Goal: Information Seeking & Learning: Learn about a topic

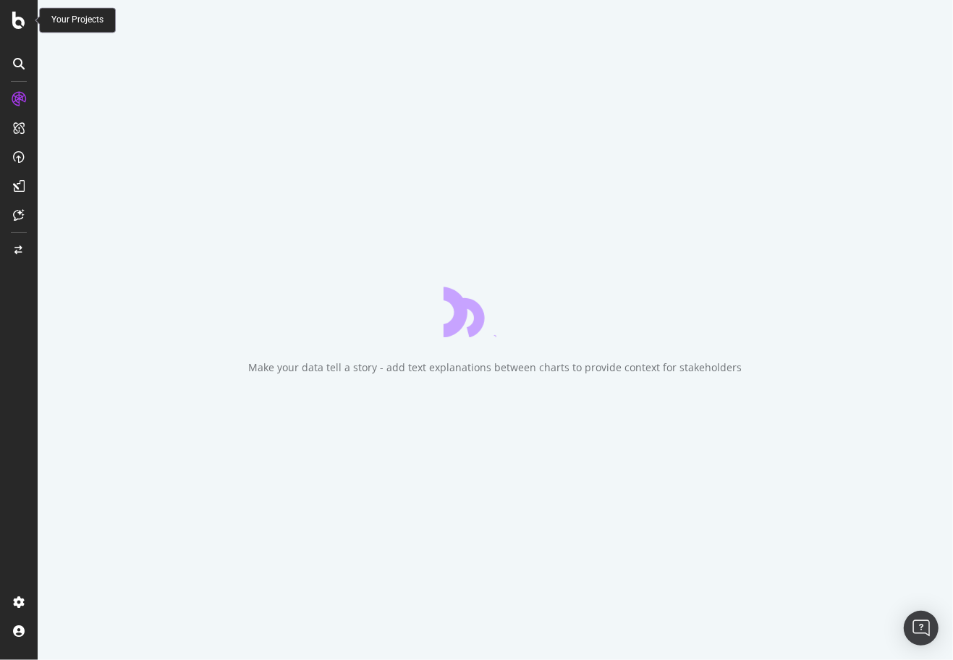
click at [21, 22] on icon at bounding box center [18, 20] width 13 height 17
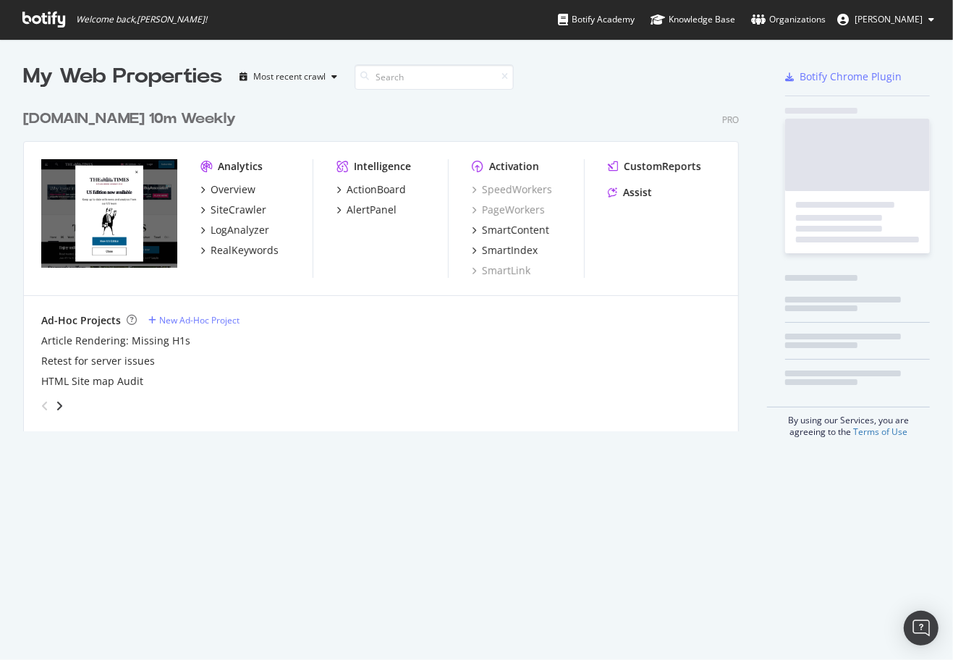
scroll to position [660, 953]
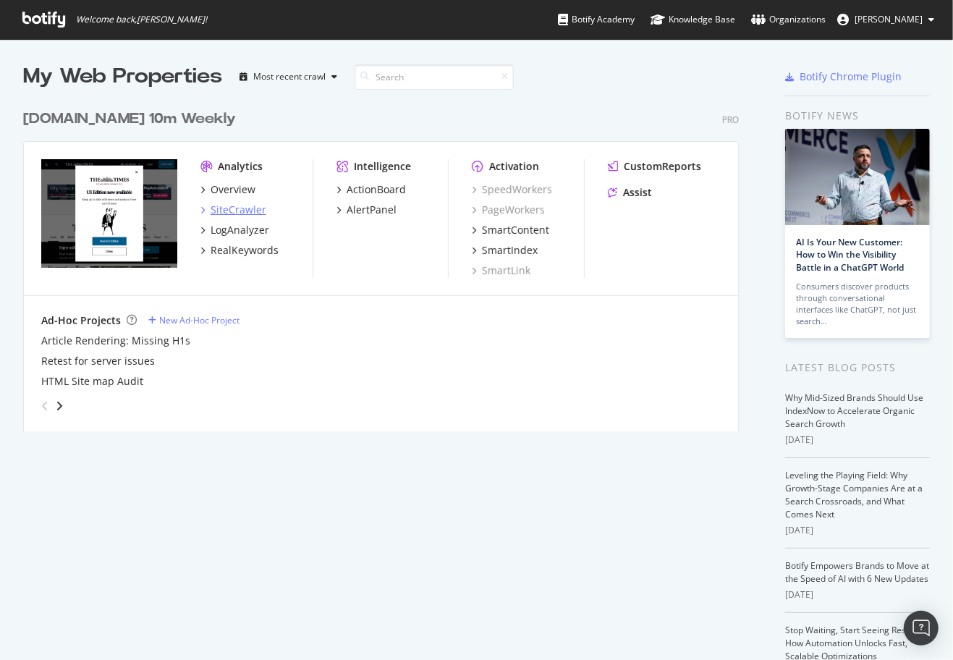
click at [231, 207] on div "SiteCrawler" at bounding box center [239, 210] width 56 height 14
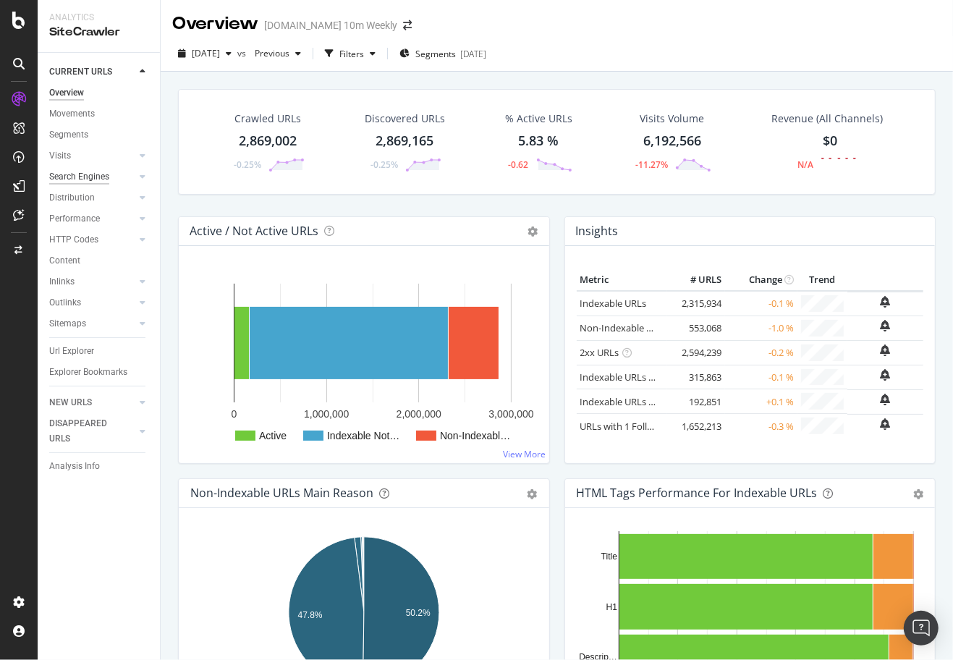
click at [80, 176] on div "Search Engines" at bounding box center [79, 176] width 60 height 15
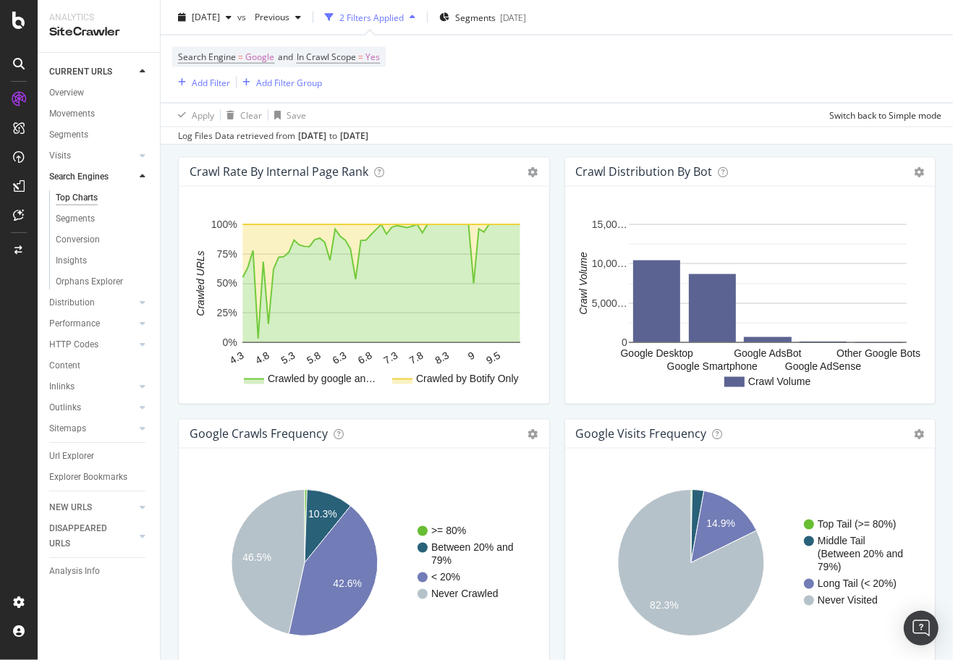
scroll to position [1298, 0]
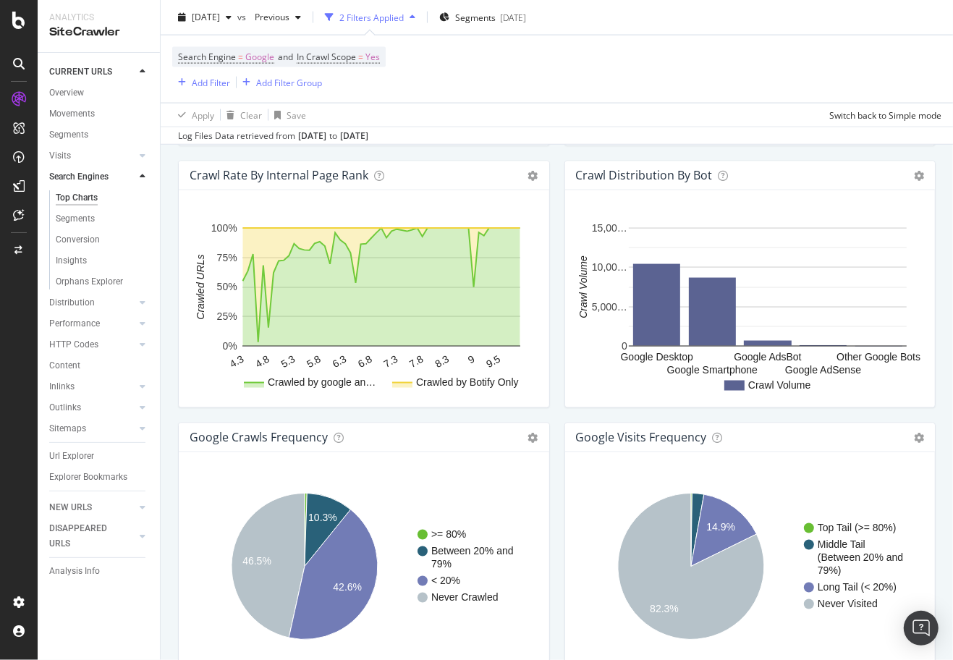
click at [460, 415] on div "Crawl Rate By Internal Page Rank Chart (by Value) Chart (by Percentage) Table E…" at bounding box center [364, 292] width 386 height 262
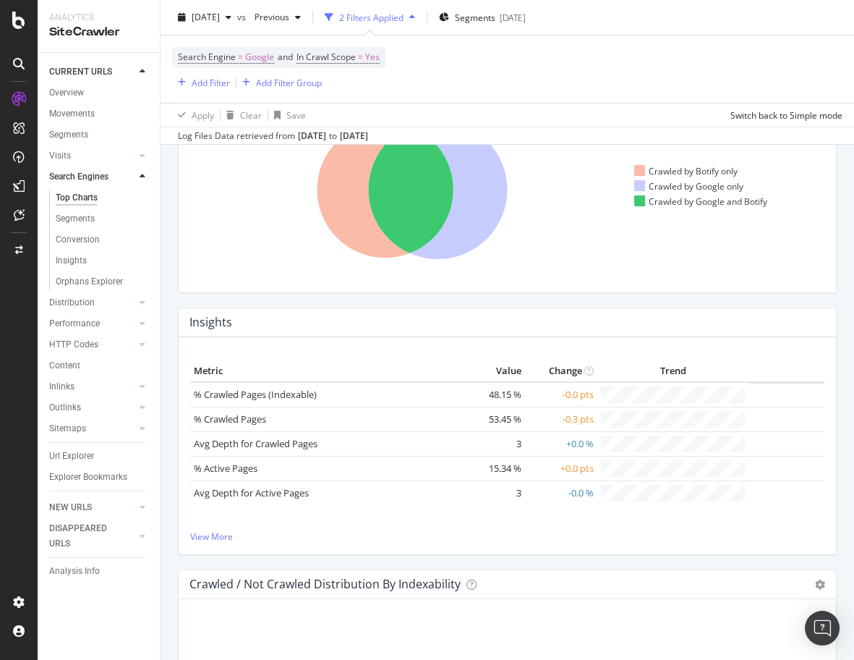
scroll to position [579, 0]
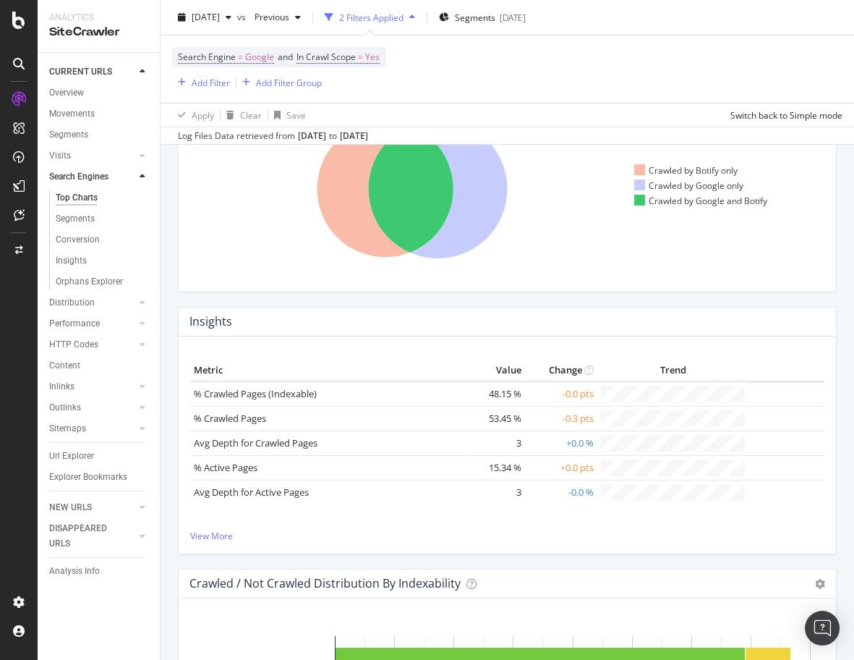
drag, startPoint x: 187, startPoint y: 320, endPoint x: 534, endPoint y: 548, distance: 415.4
click at [534, 548] on div "Insights Metric Value Change Trend % Crawled Pages (Indexable) 48.15 % -0.0 pts…" at bounding box center [507, 430] width 659 height 247
click at [534, 548] on div "Metric Value Change Trend % Crawled Pages (Indexable) 48.15 % -0.0 pts % Crawle…" at bounding box center [508, 444] width 658 height 217
drag, startPoint x: 187, startPoint y: 318, endPoint x: 354, endPoint y: 543, distance: 279.3
click at [354, 543] on div "Insights Metric Value Change Trend % Crawled Pages (Indexable) 48.15 % -0.0 pts…" at bounding box center [507, 430] width 659 height 247
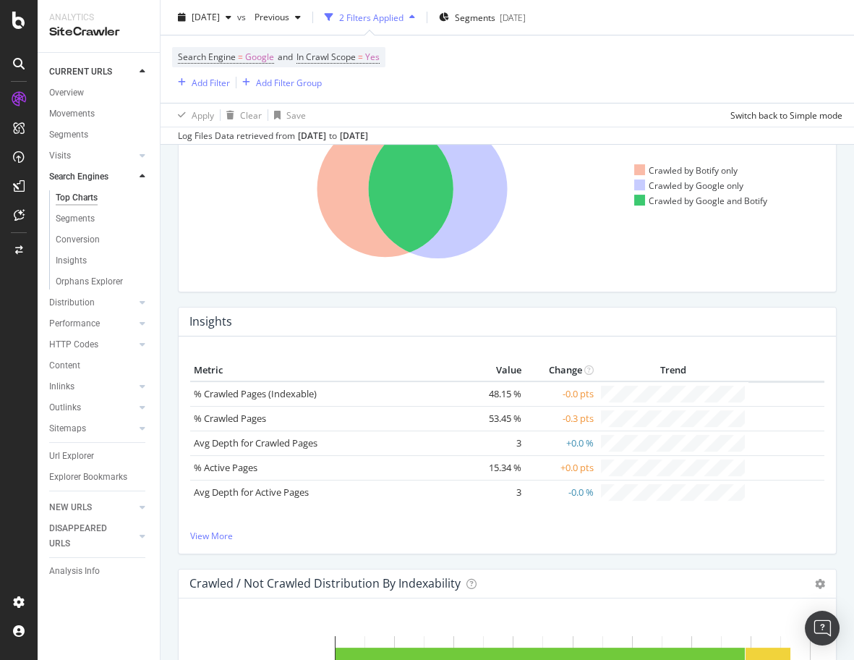
click at [354, 543] on div "Metric Value Change Trend % Crawled Pages (Indexable) 48.15 % -0.0 pts % Crawle…" at bounding box center [508, 444] width 658 height 217
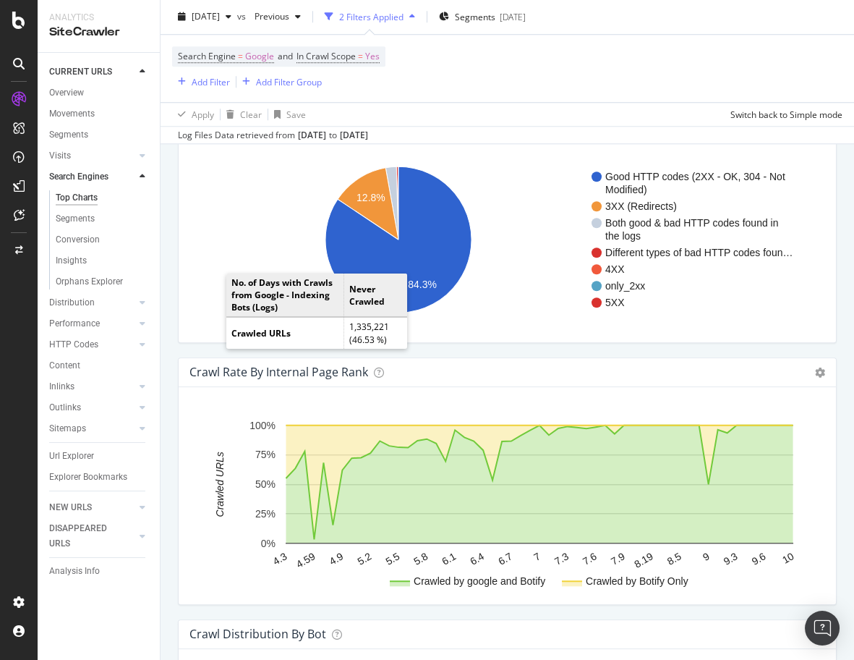
scroll to position [2347, 0]
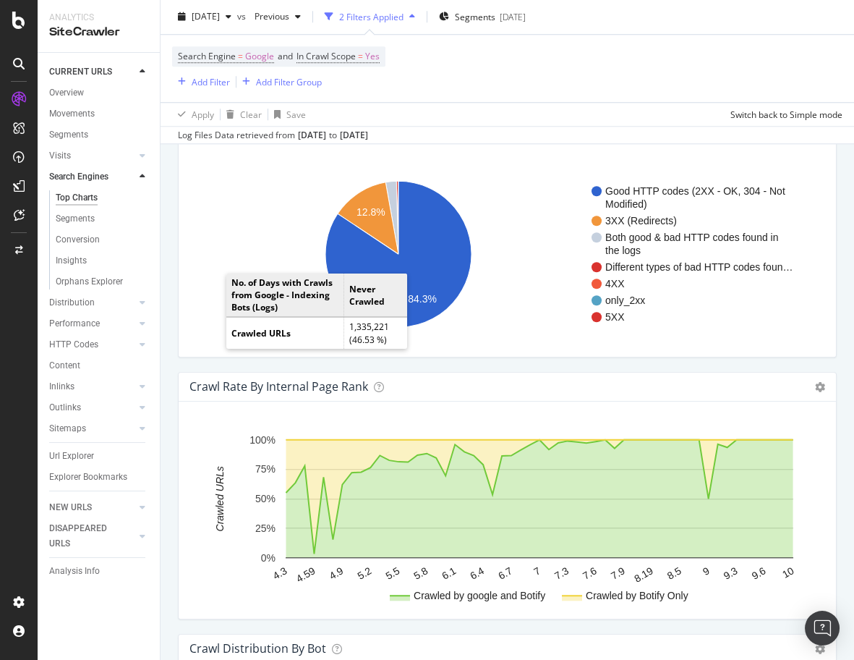
click at [173, 191] on div "Organic Visits HTTP Codes Distribution on google Chart (by Value) Table Expand …" at bounding box center [508, 241] width 674 height 262
click at [375, 367] on div "Organic Visits HTTP Codes Distribution on google Chart (by Value) Table Expand …" at bounding box center [508, 241] width 674 height 262
click at [72, 223] on div "Segments" at bounding box center [75, 218] width 39 height 15
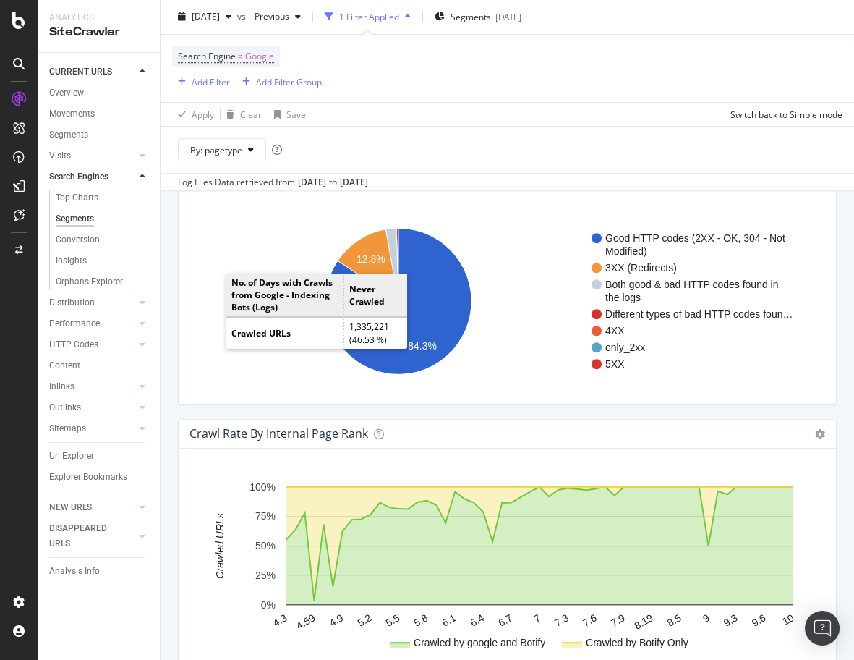
scroll to position [2035, 0]
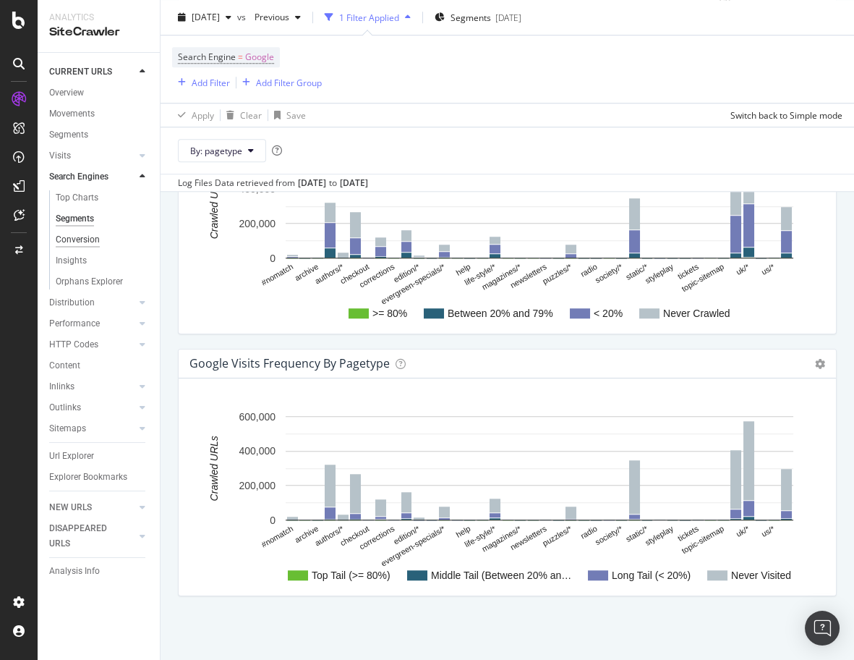
click at [78, 242] on div "Conversion" at bounding box center [78, 239] width 44 height 15
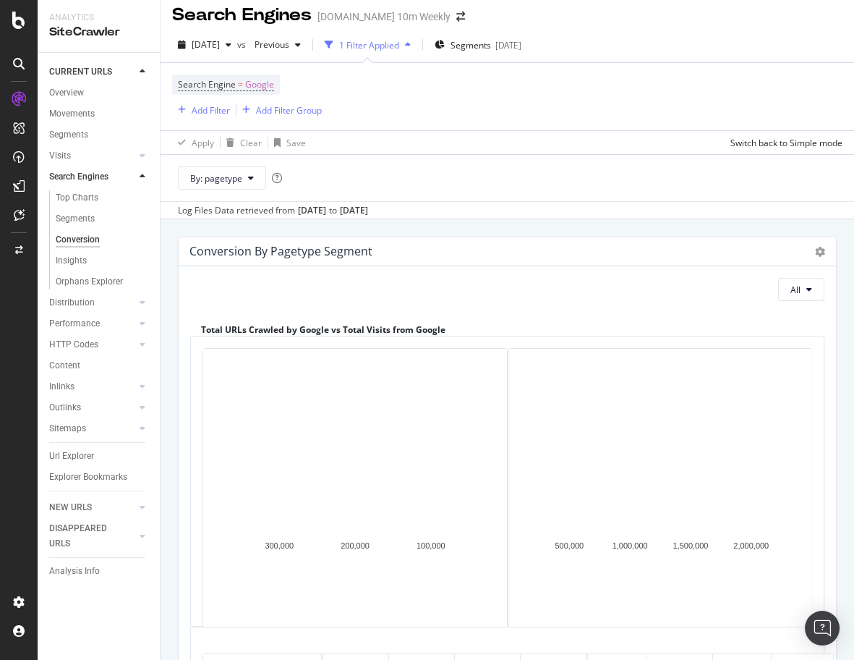
scroll to position [7, 0]
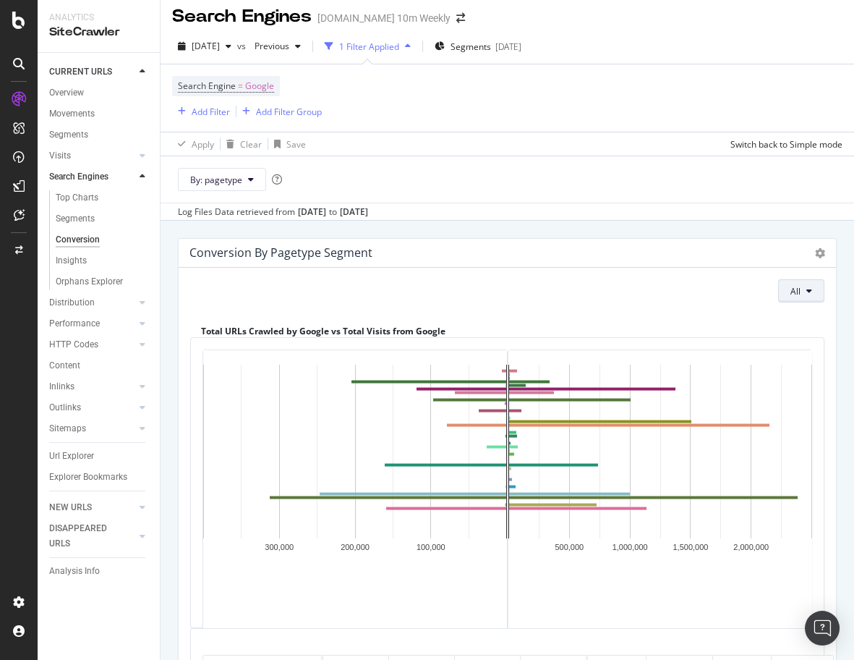
click at [812, 290] on button "All" at bounding box center [801, 290] width 46 height 23
click at [709, 291] on span "Indexable" at bounding box center [737, 290] width 59 height 13
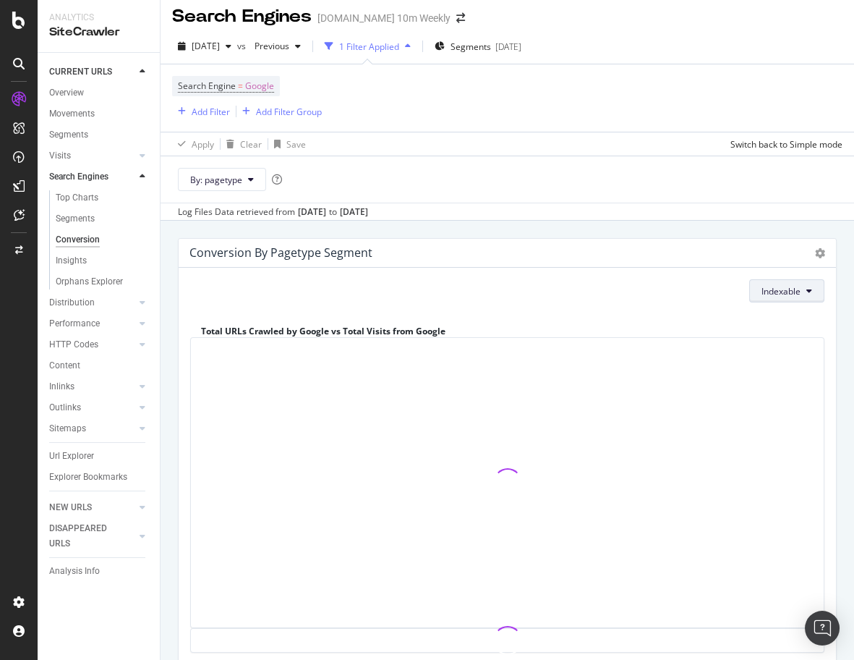
click at [785, 298] on button "Indexable" at bounding box center [787, 290] width 75 height 23
click at [768, 319] on span "All" at bounding box center [791, 319] width 59 height 13
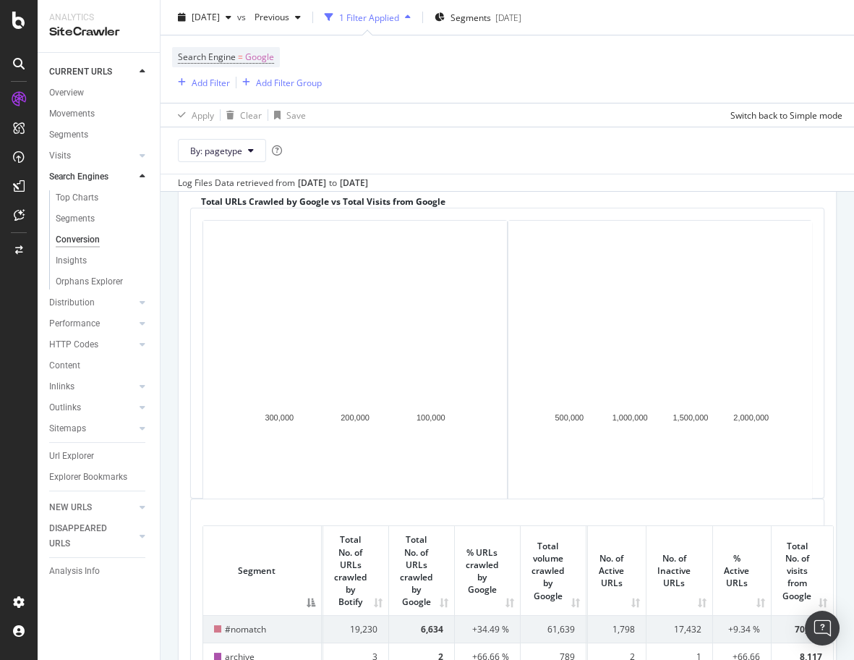
scroll to position [0, 0]
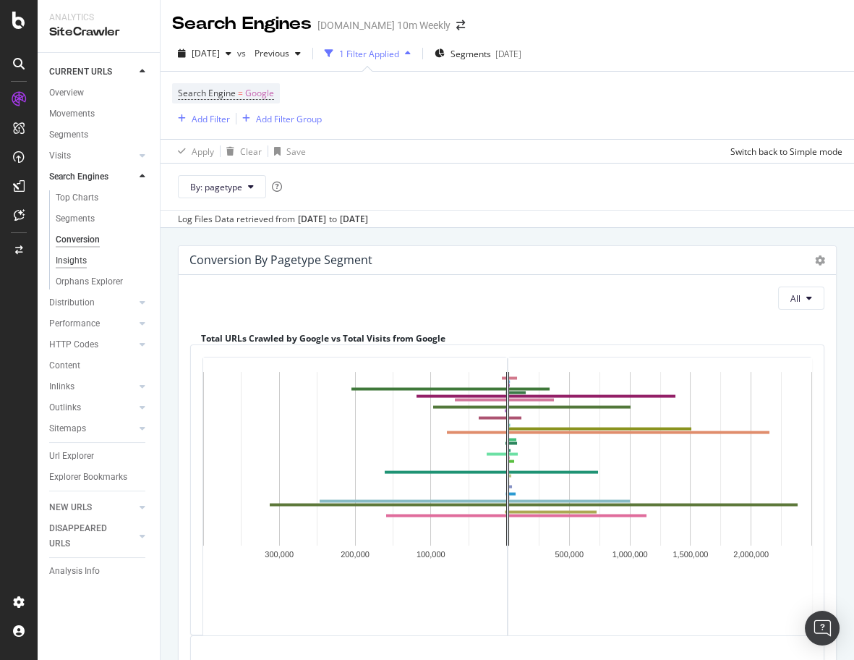
click at [85, 265] on div "Insights" at bounding box center [71, 260] width 31 height 15
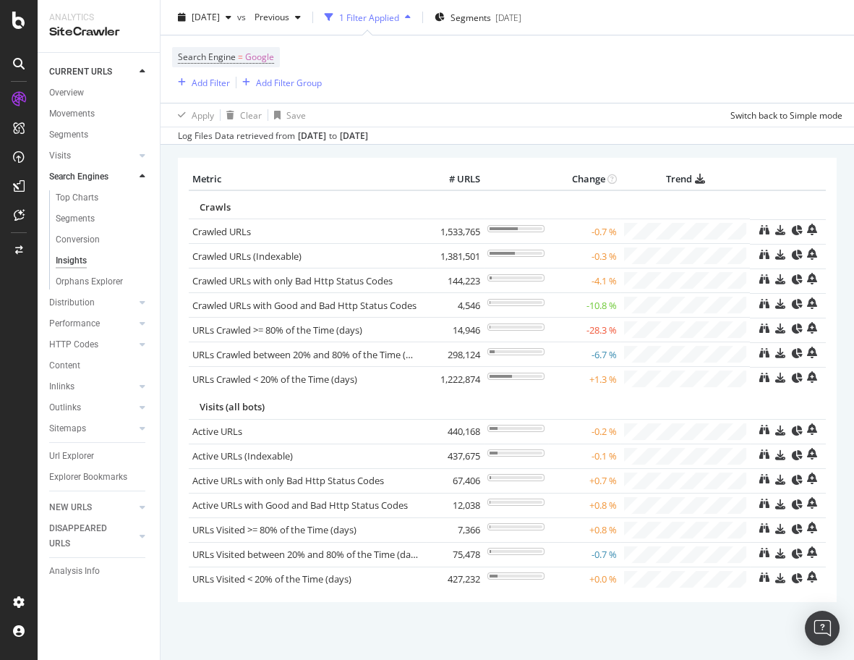
scroll to position [82, 0]
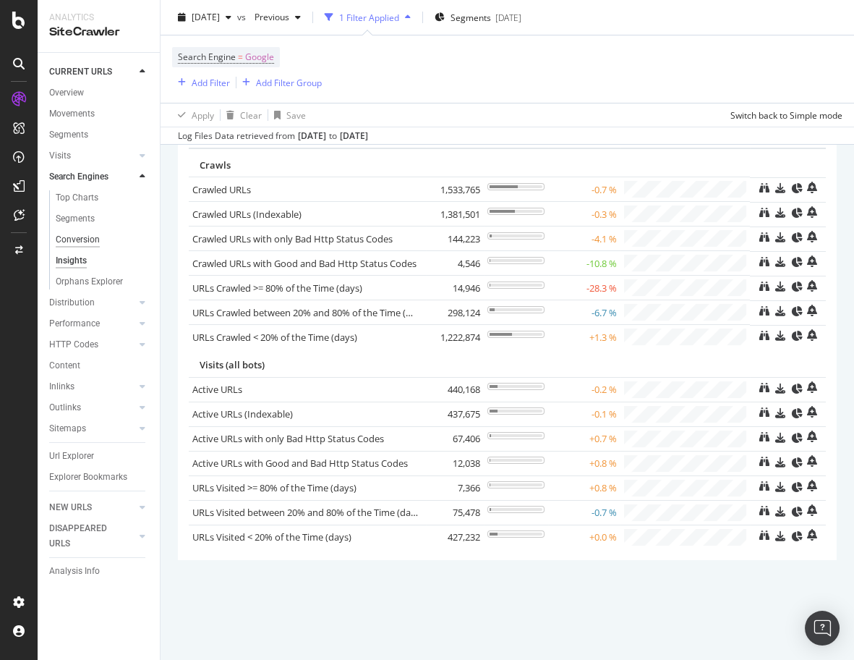
click at [81, 243] on div "Conversion" at bounding box center [78, 239] width 44 height 15
click at [66, 176] on div "Search Engines" at bounding box center [78, 176] width 59 height 15
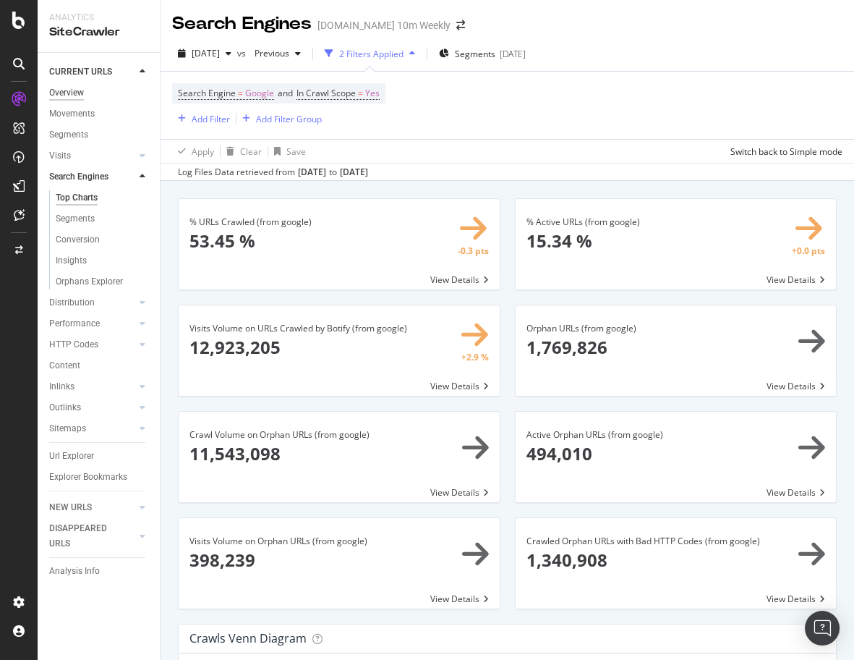
click at [69, 86] on div "Overview" at bounding box center [66, 92] width 35 height 15
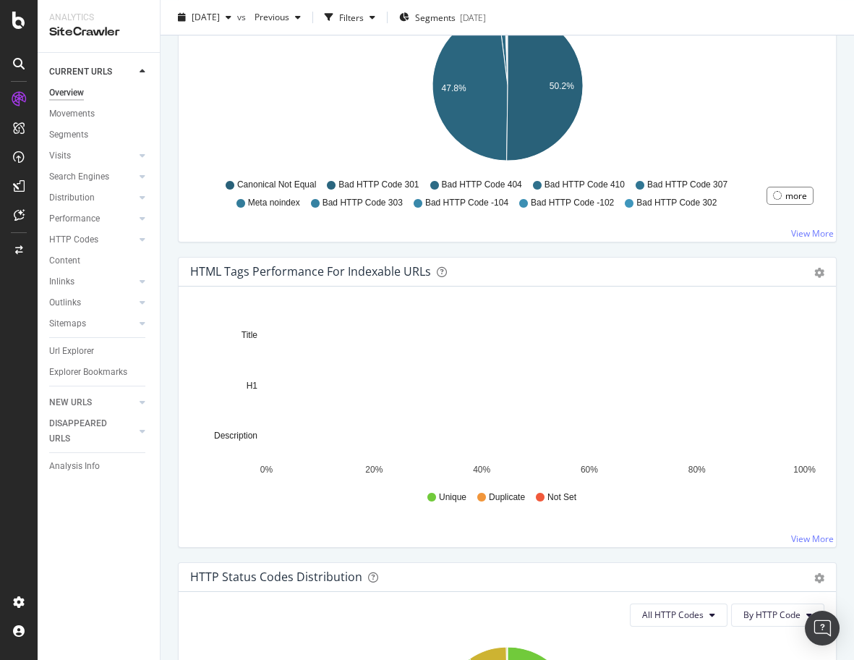
scroll to position [550, 0]
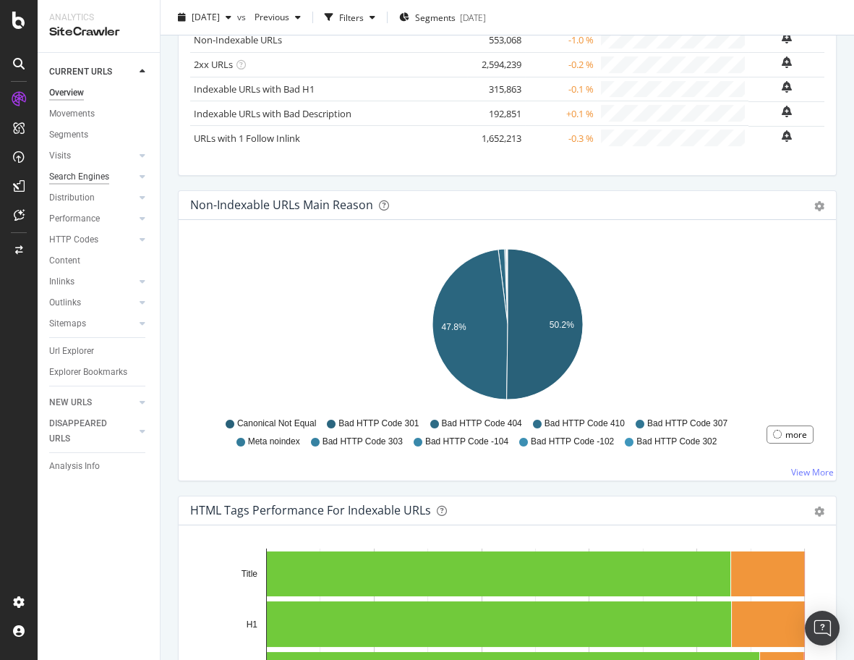
click at [72, 179] on div "Search Engines" at bounding box center [79, 176] width 60 height 15
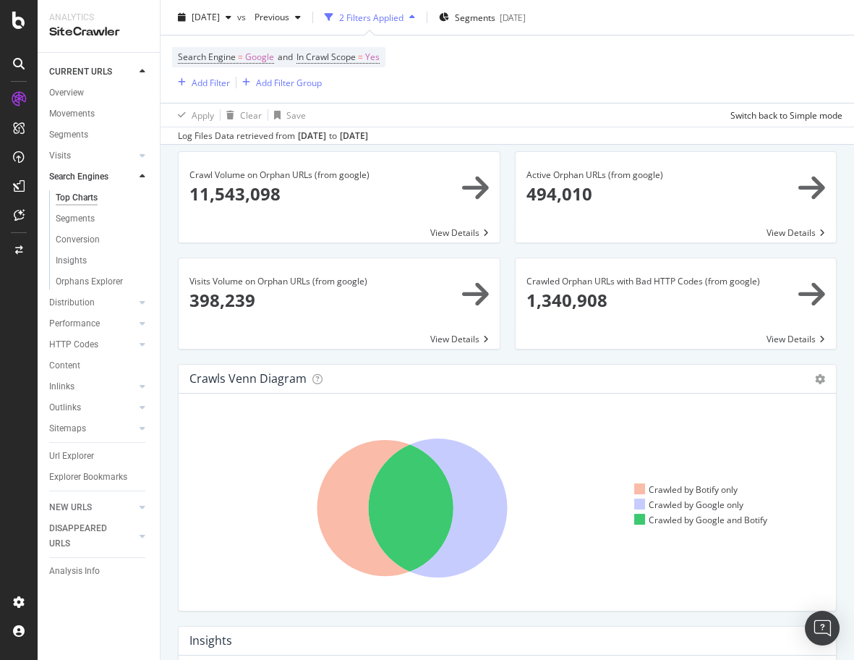
scroll to position [207, 0]
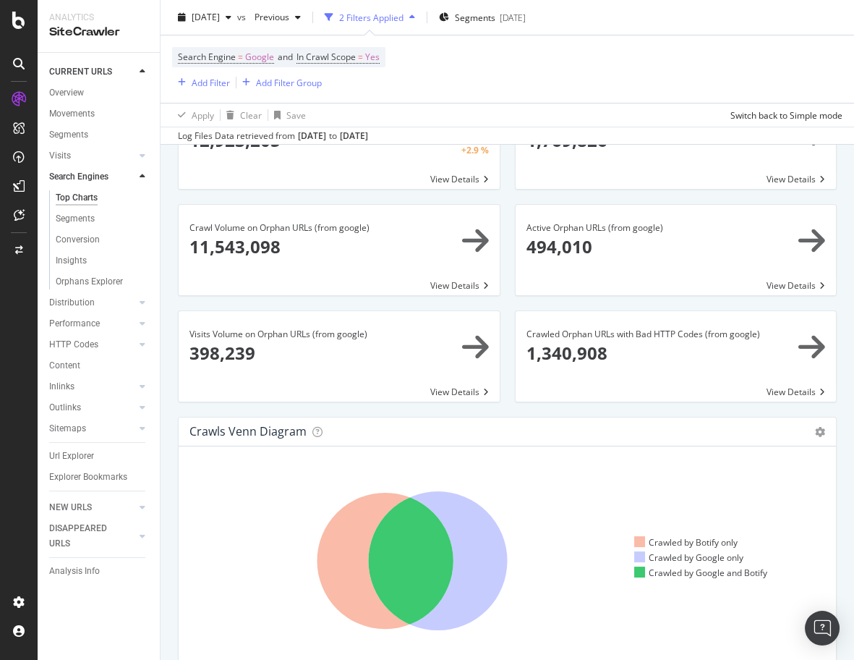
drag, startPoint x: 301, startPoint y: 135, endPoint x: 415, endPoint y: 140, distance: 114.4
click at [368, 140] on div "Log Files Data retrieved from Jul. 11, 2025 to Aug. 09, 2025" at bounding box center [273, 136] width 190 height 13
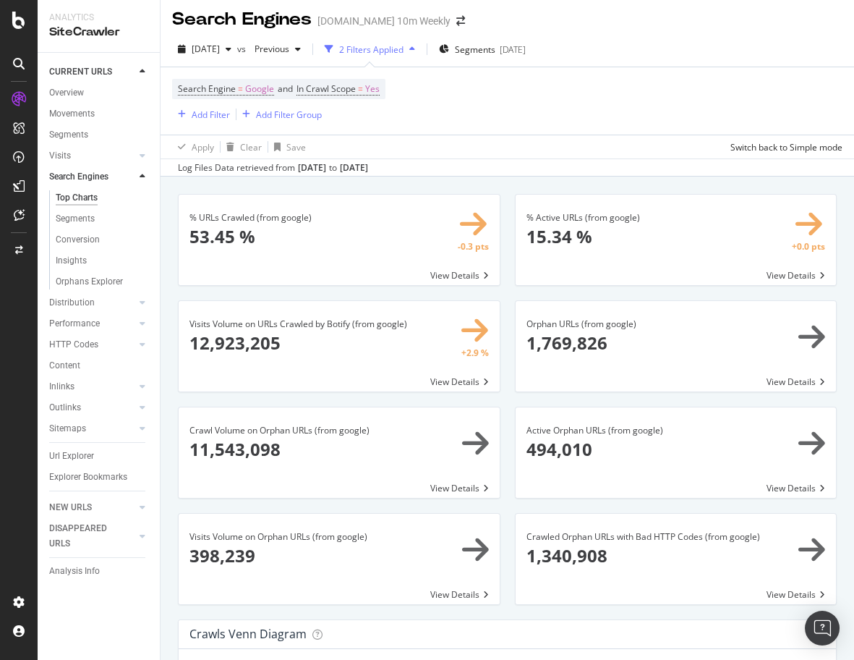
scroll to position [0, 0]
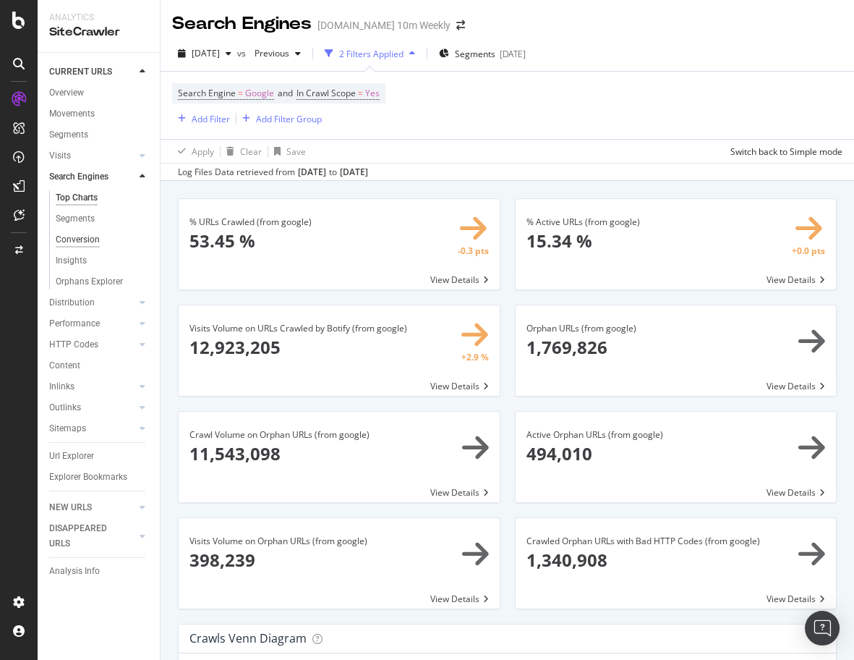
click at [74, 236] on div "Conversion" at bounding box center [78, 239] width 44 height 15
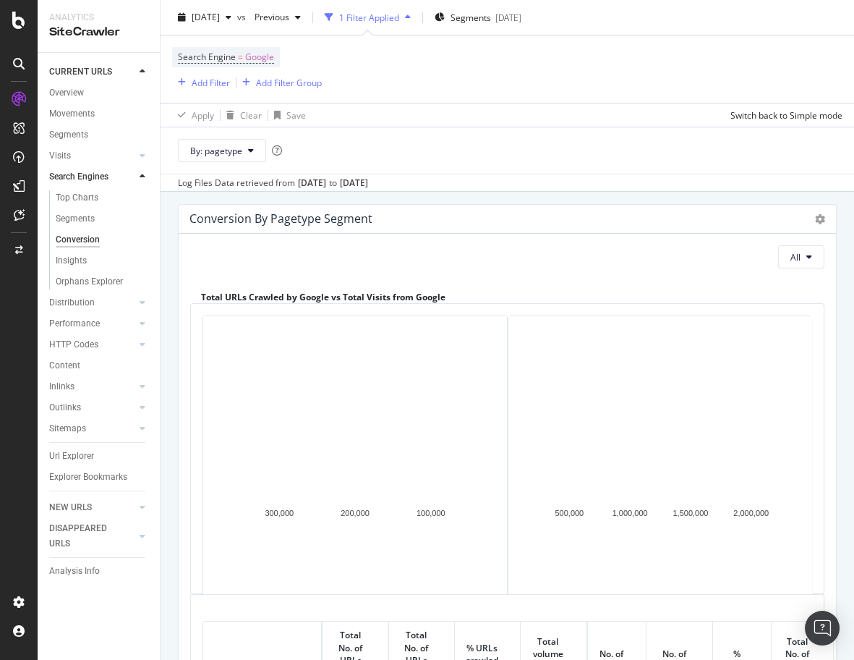
scroll to position [33, 0]
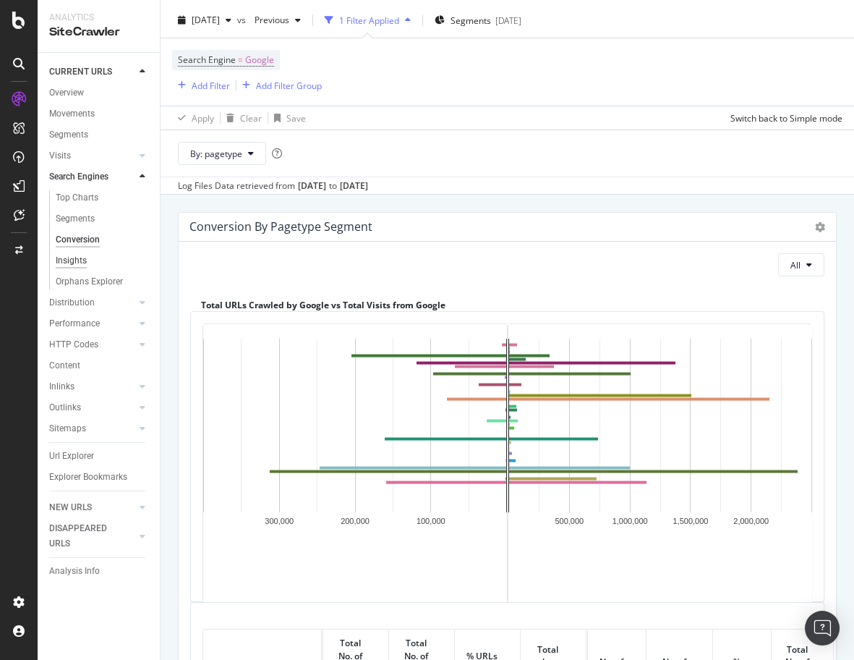
click at [77, 268] on div "Insights" at bounding box center [71, 260] width 31 height 15
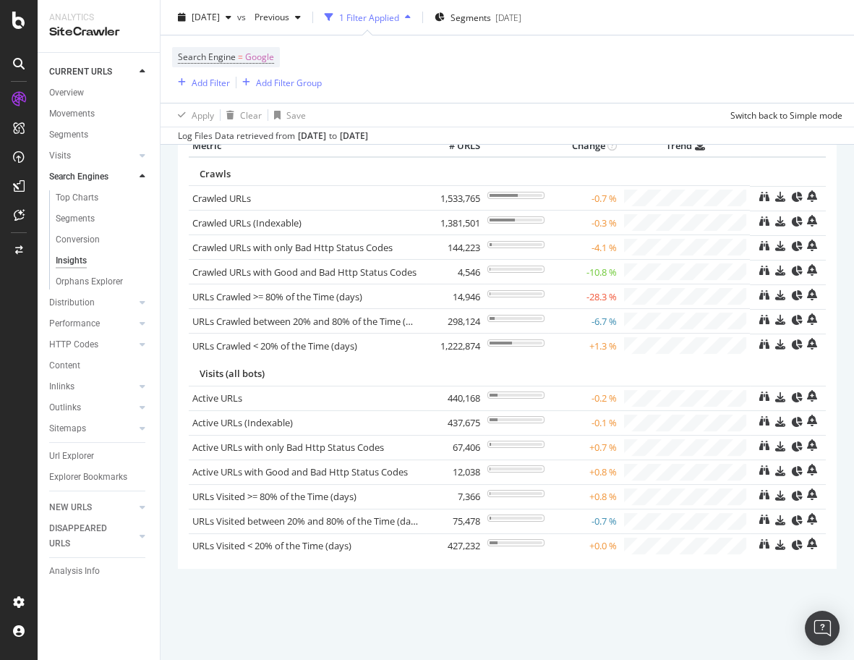
scroll to position [82, 0]
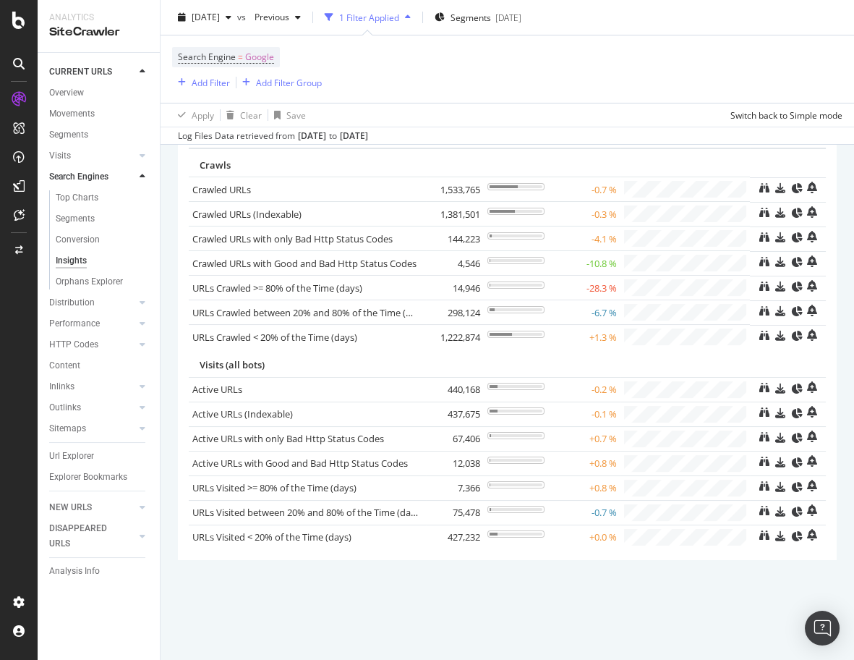
click at [430, 80] on div "Search Engine = Google Add Filter Add Filter Group" at bounding box center [507, 68] width 671 height 67
click at [75, 164] on div "ActionBoard" at bounding box center [82, 165] width 56 height 14
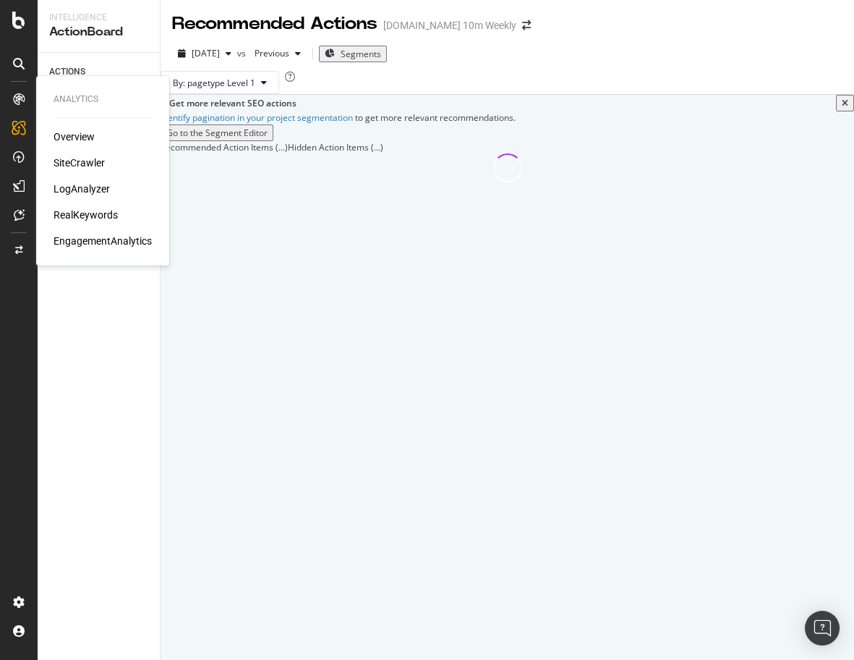
click at [62, 138] on div "Overview" at bounding box center [74, 137] width 41 height 14
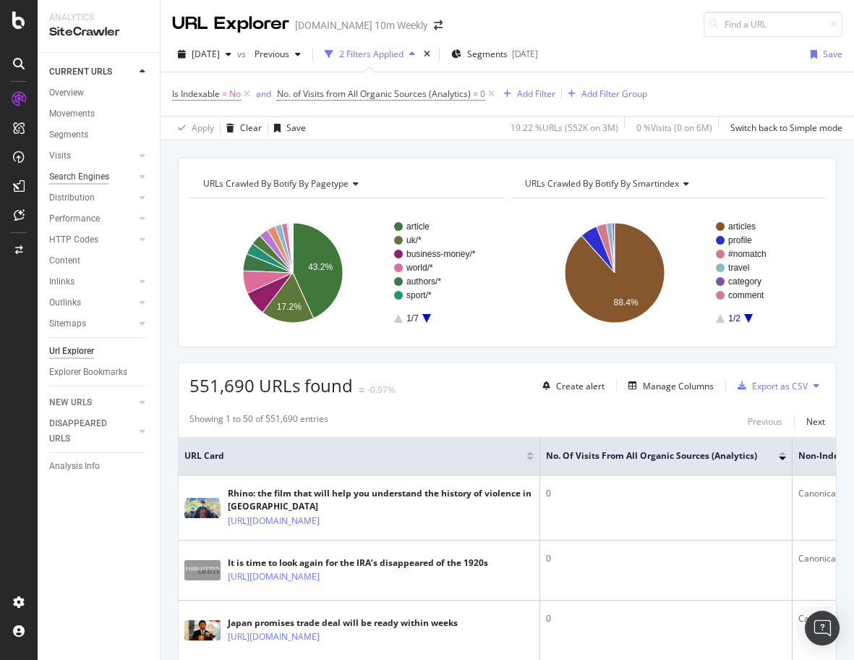
click at [83, 178] on div "Search Engines" at bounding box center [79, 176] width 60 height 15
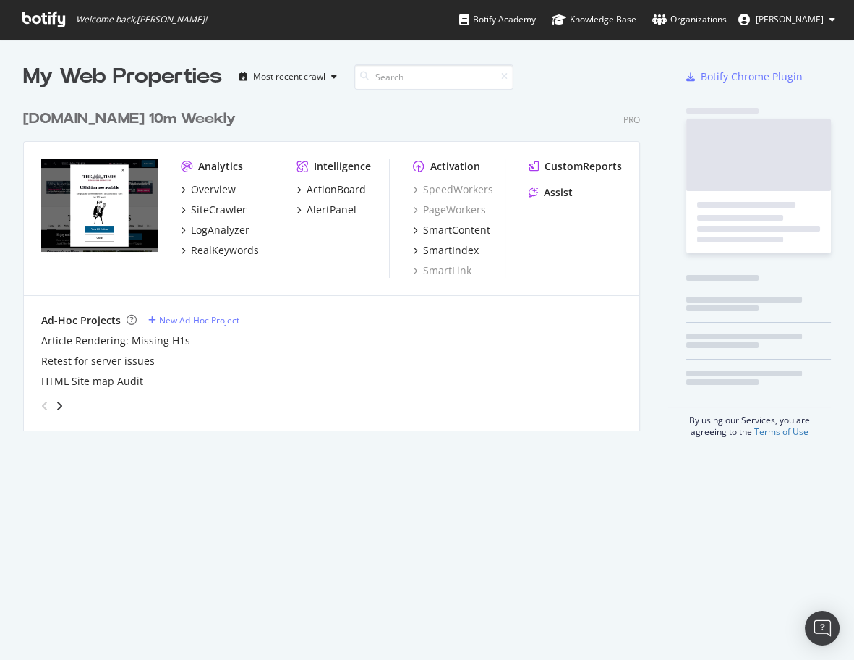
scroll to position [340, 628]
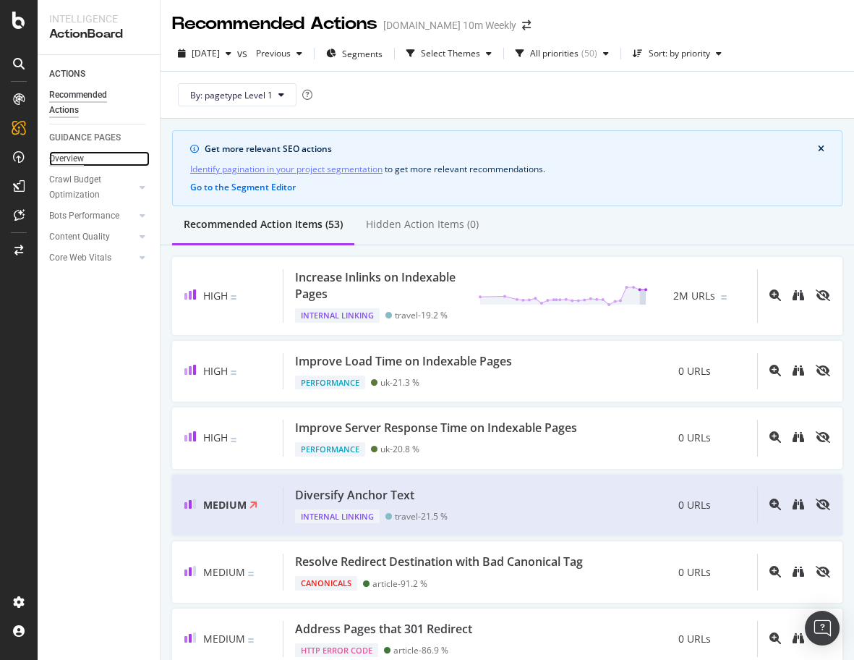
click at [64, 157] on div "Overview" at bounding box center [66, 158] width 35 height 15
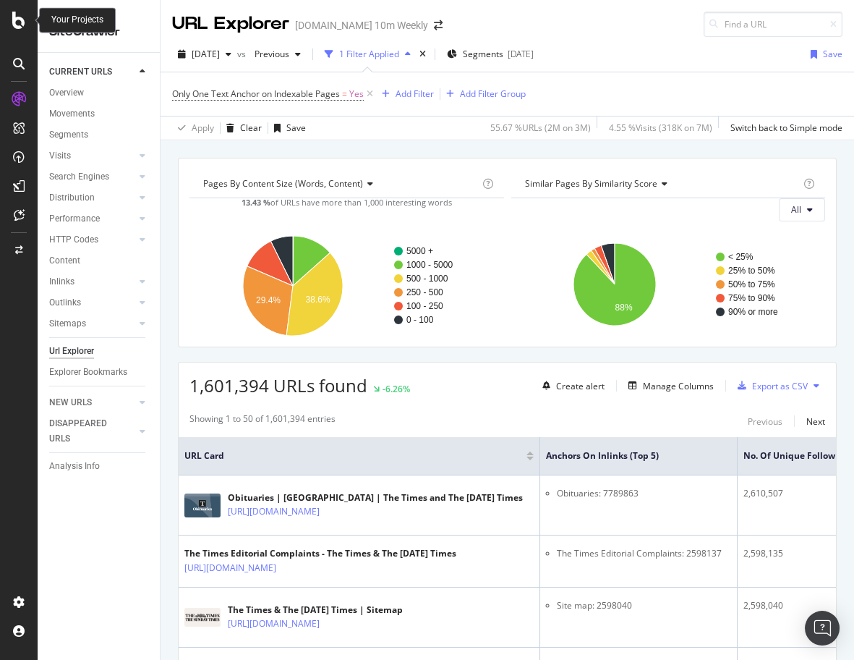
click at [18, 18] on icon at bounding box center [18, 20] width 13 height 17
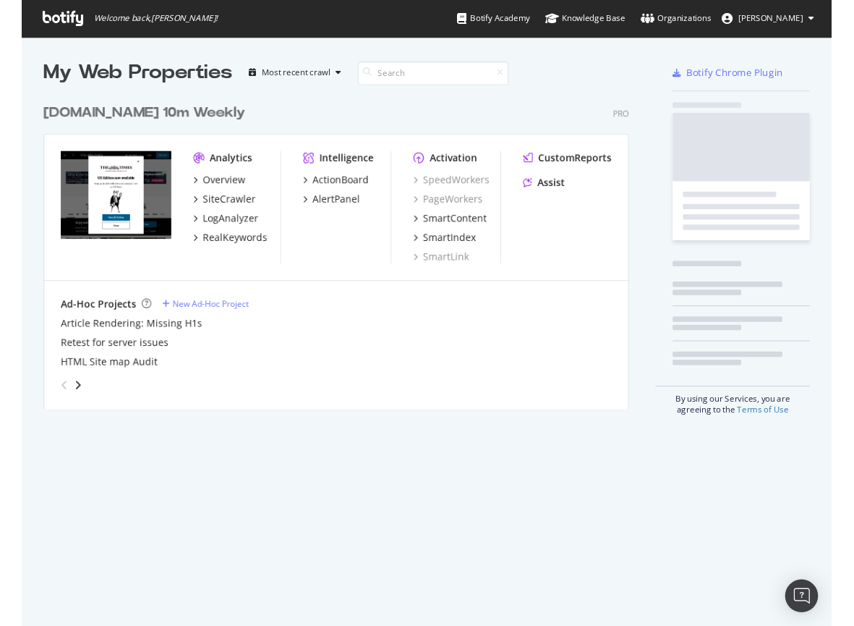
scroll to position [660, 854]
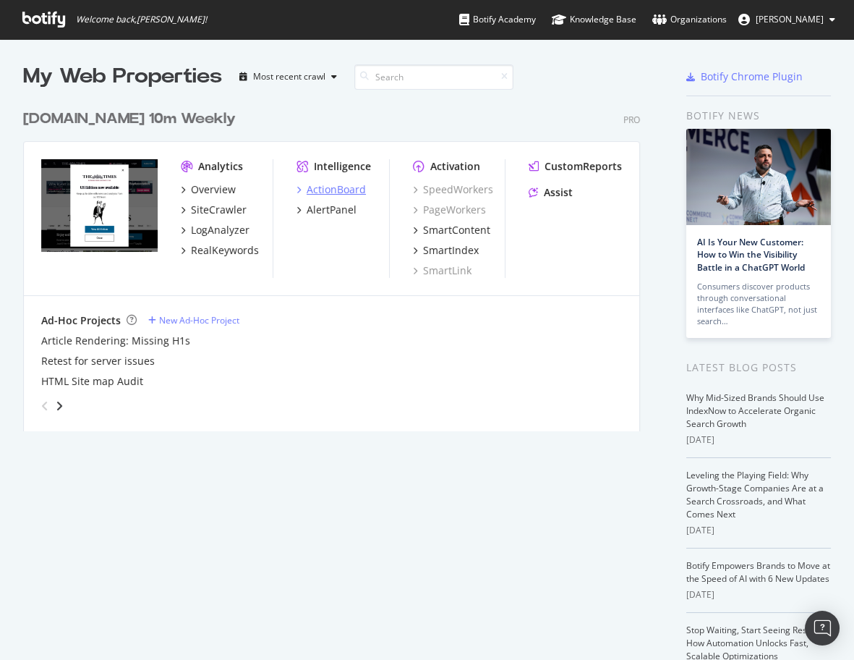
click at [339, 187] on div "ActionBoard" at bounding box center [336, 189] width 59 height 14
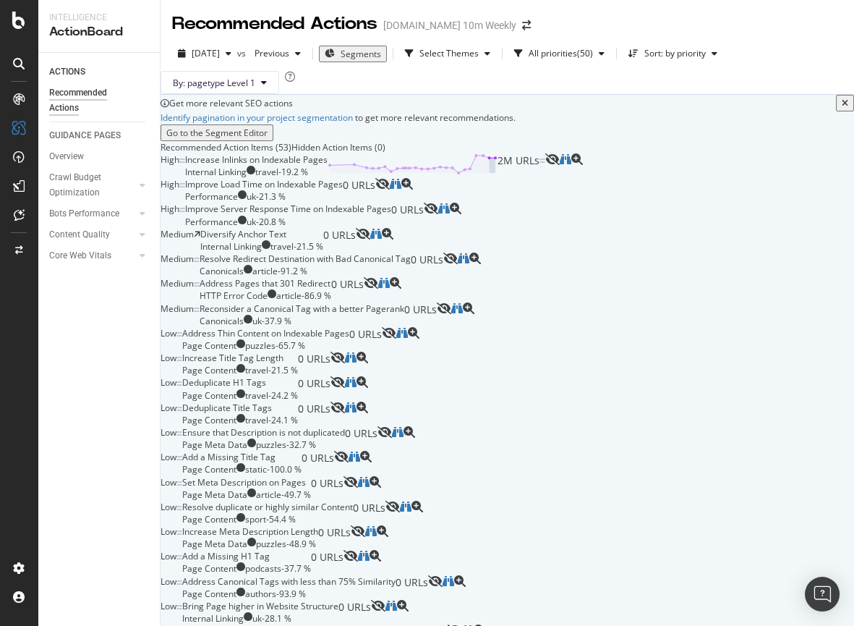
scroll to position [119, 0]
click at [320, 203] on div "High Improve Load Time on Indexable Pages Performance uk - 21.3 % 0 URLs" at bounding box center [508, 190] width 694 height 25
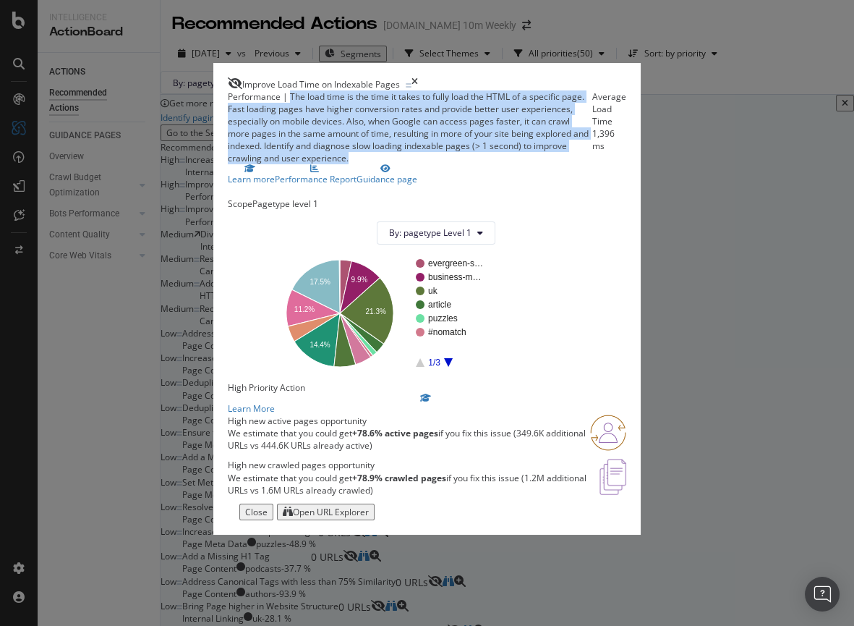
drag, startPoint x: 229, startPoint y: 98, endPoint x: 412, endPoint y: 155, distance: 190.8
click at [412, 155] on div "Performance | The load time is the time it takes to fully load the HTML of a sp…" at bounding box center [410, 127] width 365 height 75
click at [228, 150] on div "Performance | The load time is the time it takes to fully load the HTML of a sp…" at bounding box center [410, 127] width 365 height 75
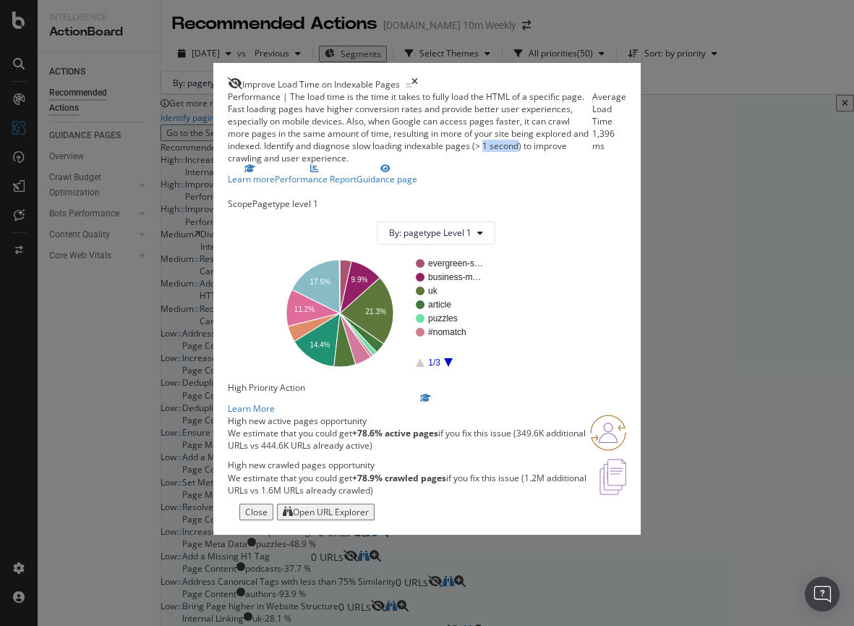
drag, startPoint x: 190, startPoint y: 150, endPoint x: 226, endPoint y: 149, distance: 36.2
click at [228, 149] on div "Performance | The load time is the time it takes to fully load the HTML of a sp…" at bounding box center [410, 127] width 365 height 75
drag, startPoint x: 650, startPoint y: 125, endPoint x: 606, endPoint y: 125, distance: 44.9
click at [606, 125] on div "Average Load Time 1,396 ms" at bounding box center [610, 127] width 34 height 75
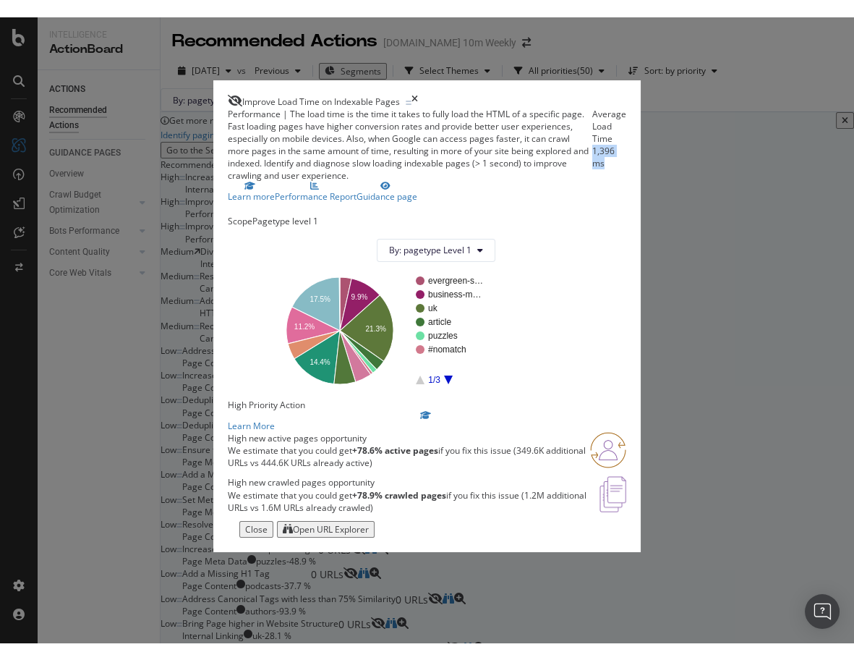
scroll to position [83, 0]
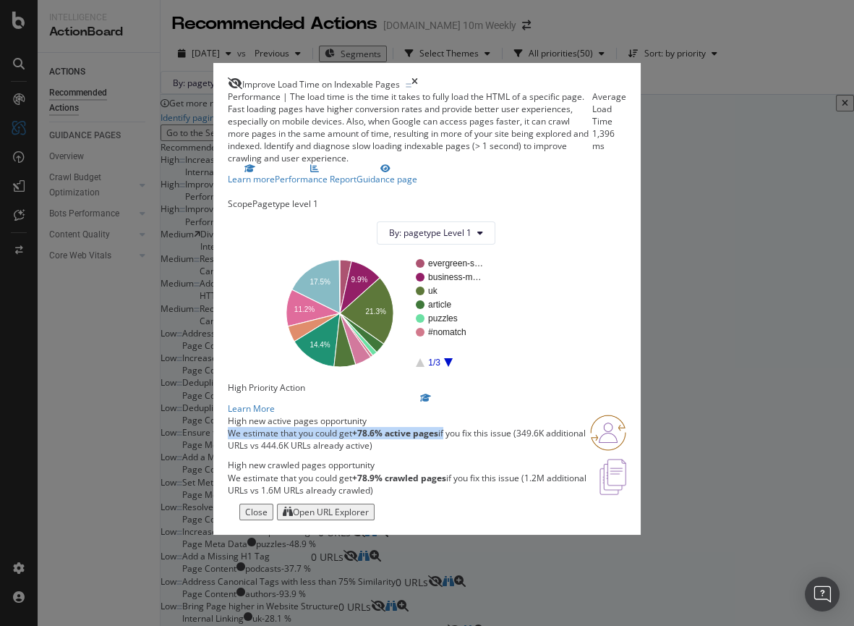
drag, startPoint x: 171, startPoint y: 422, endPoint x: 386, endPoint y: 425, distance: 215.6
click at [386, 427] on p "We estimate that you could get +78.6% active pages if you fix this issue (349.6…" at bounding box center [409, 439] width 362 height 25
click at [418, 77] on icon "times" at bounding box center [415, 83] width 7 height 13
